Goal: Information Seeking & Learning: Check status

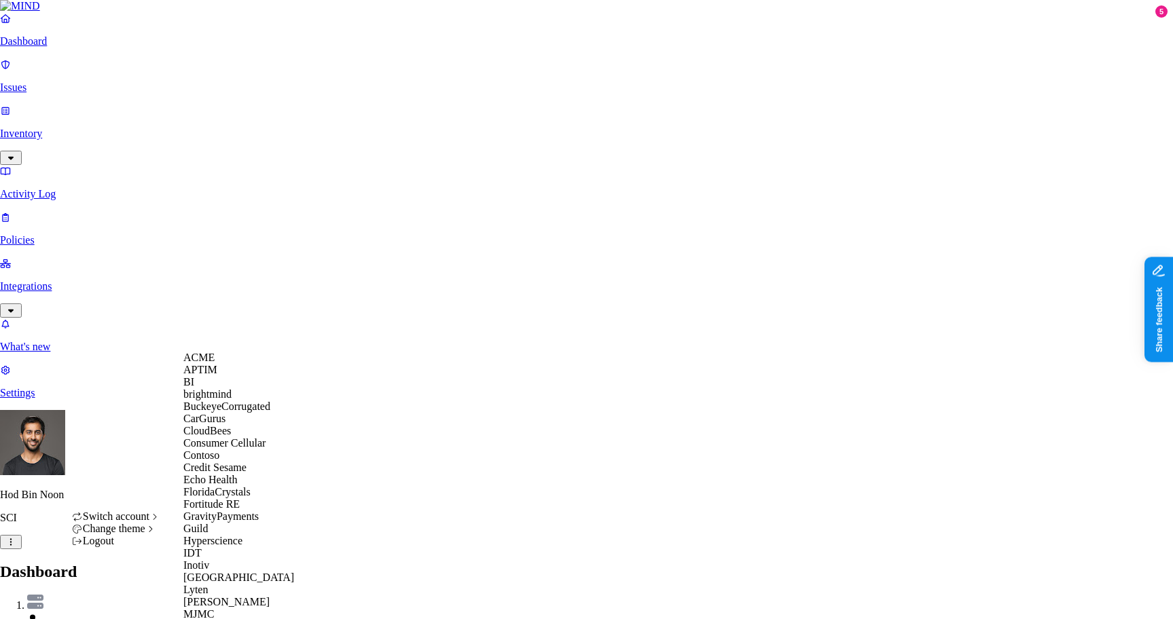
click at [226, 364] on div "ACME" at bounding box center [249, 358] width 132 height 12
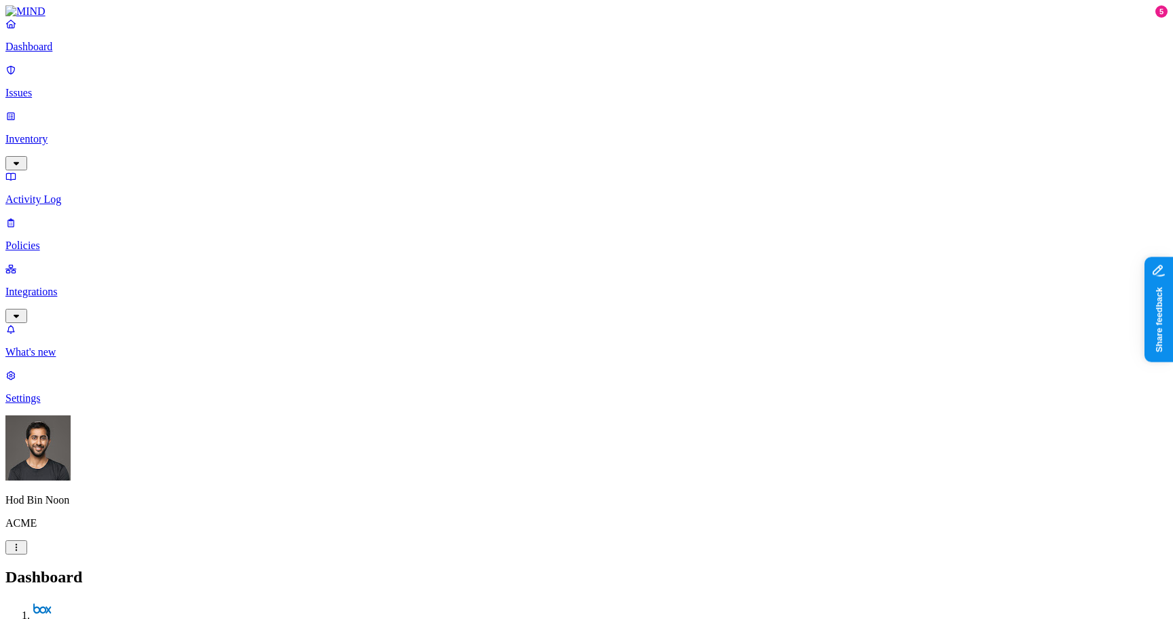
click at [81, 240] on p "Policies" at bounding box center [586, 246] width 1162 height 12
click at [44, 87] on p "Issues" at bounding box center [586, 93] width 1162 height 12
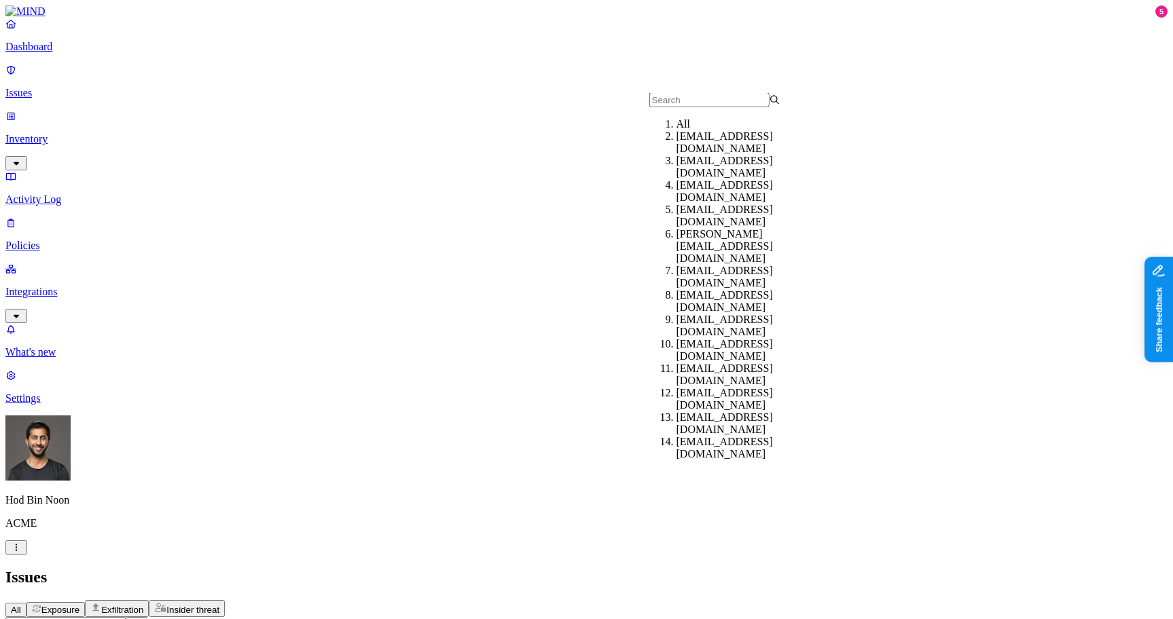
click at [628, 569] on div "Issues" at bounding box center [586, 578] width 1162 height 18
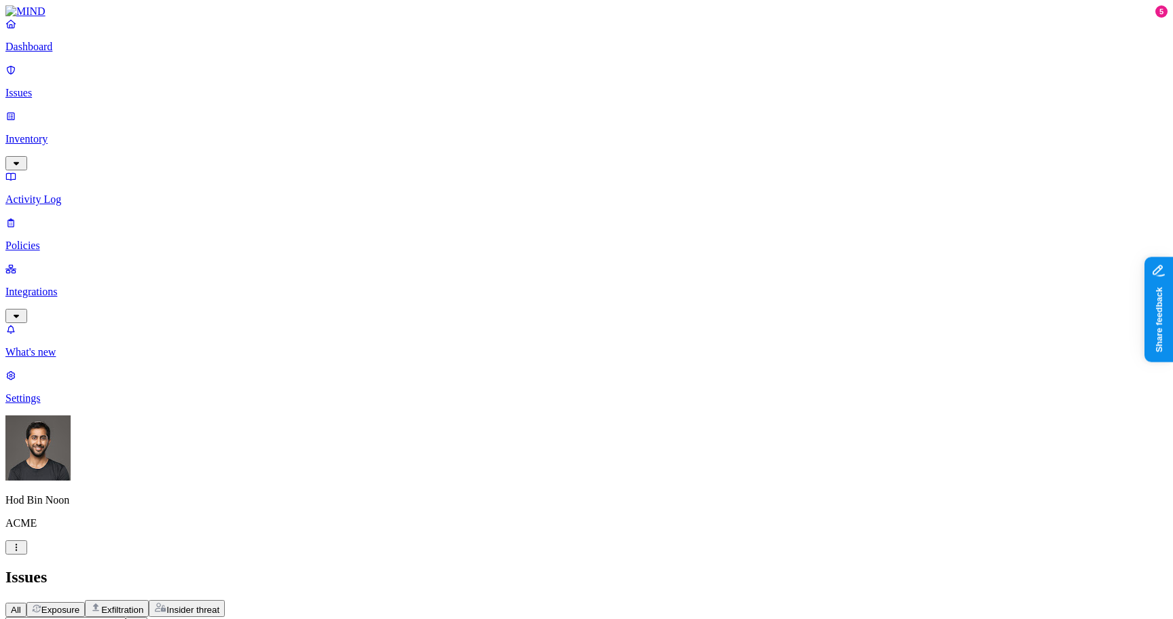
click at [126, 617] on input "text" at bounding box center [65, 624] width 120 height 14
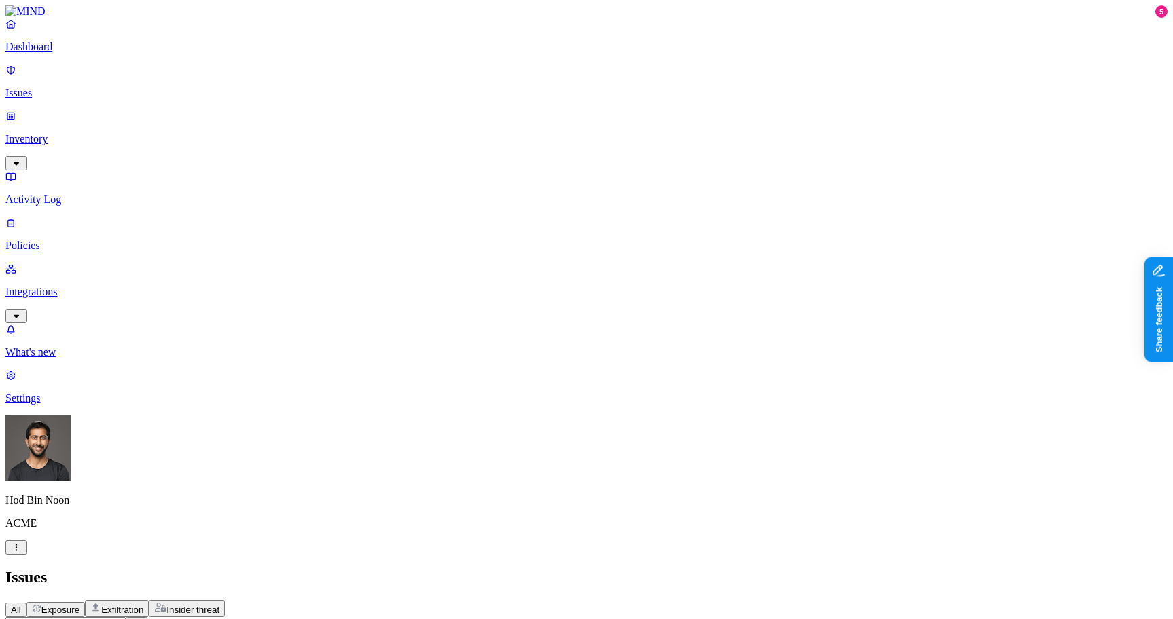
type input "pii ssn"
click at [866, 600] on div "All Exposure Exfiltration Insider threat" at bounding box center [586, 608] width 1162 height 17
